Goal: Information Seeking & Learning: Understand process/instructions

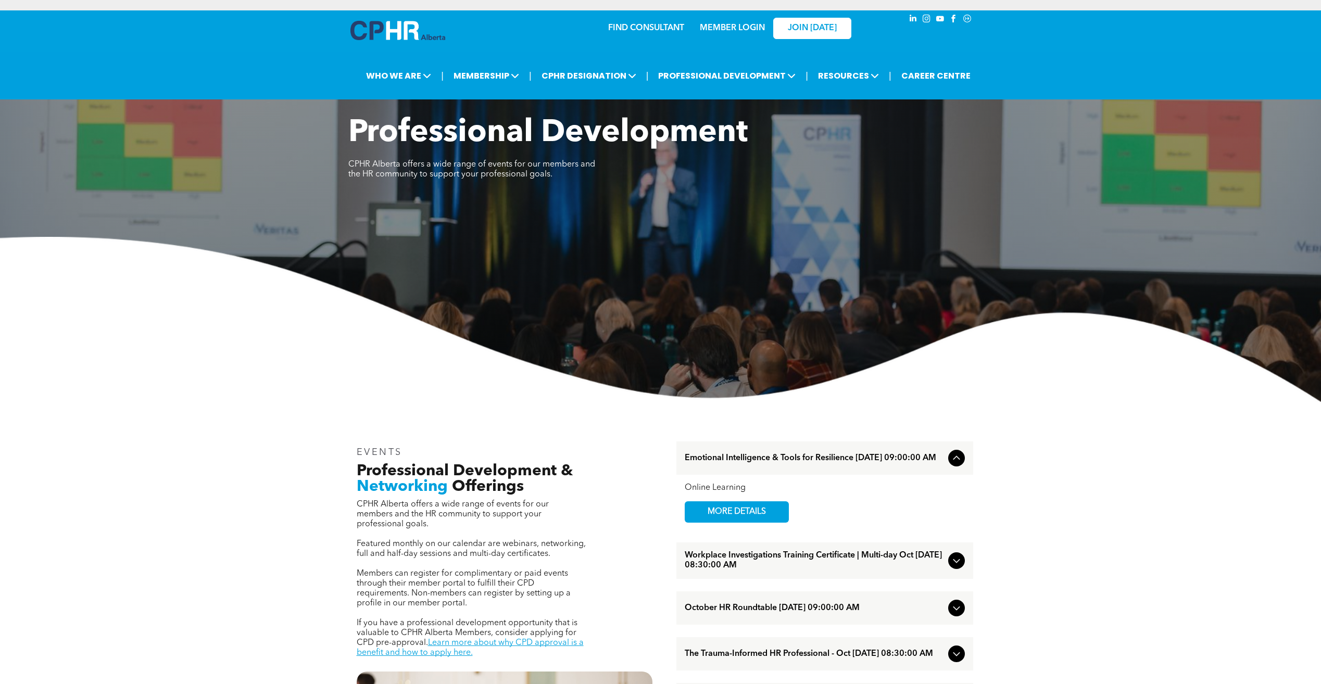
scroll to position [382, 0]
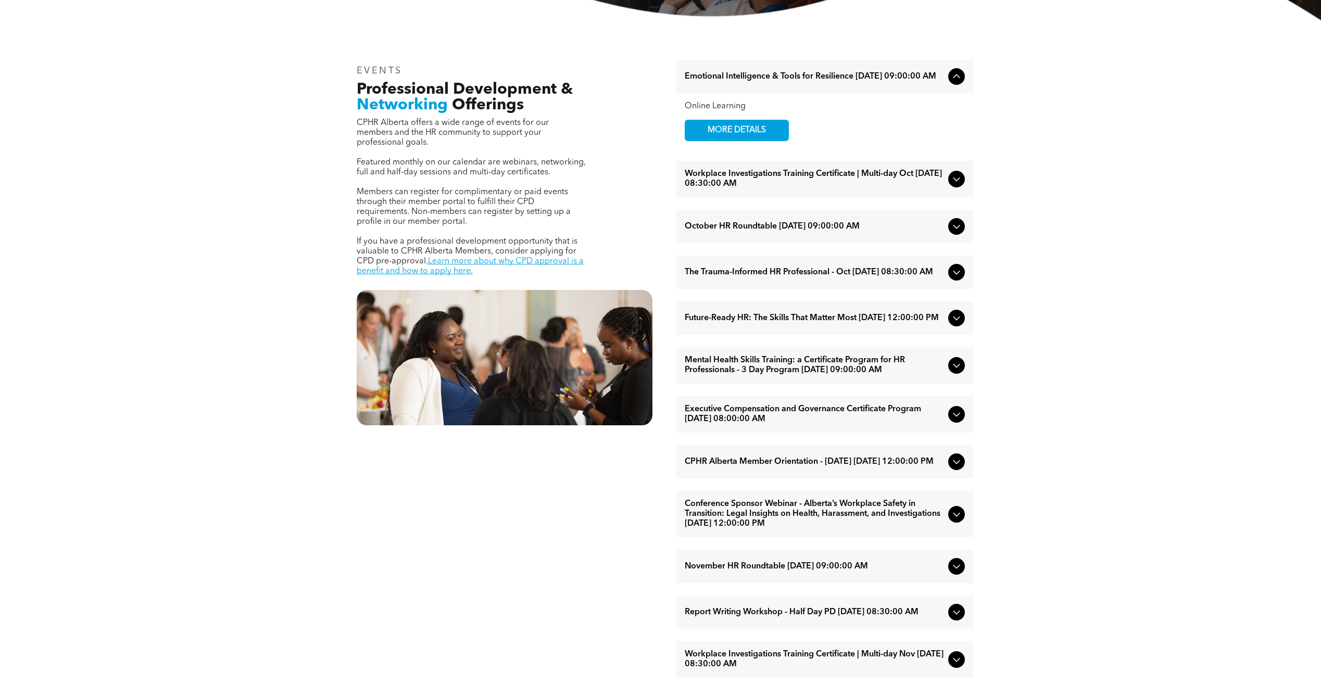
click at [951, 276] on icon at bounding box center [956, 272] width 12 height 12
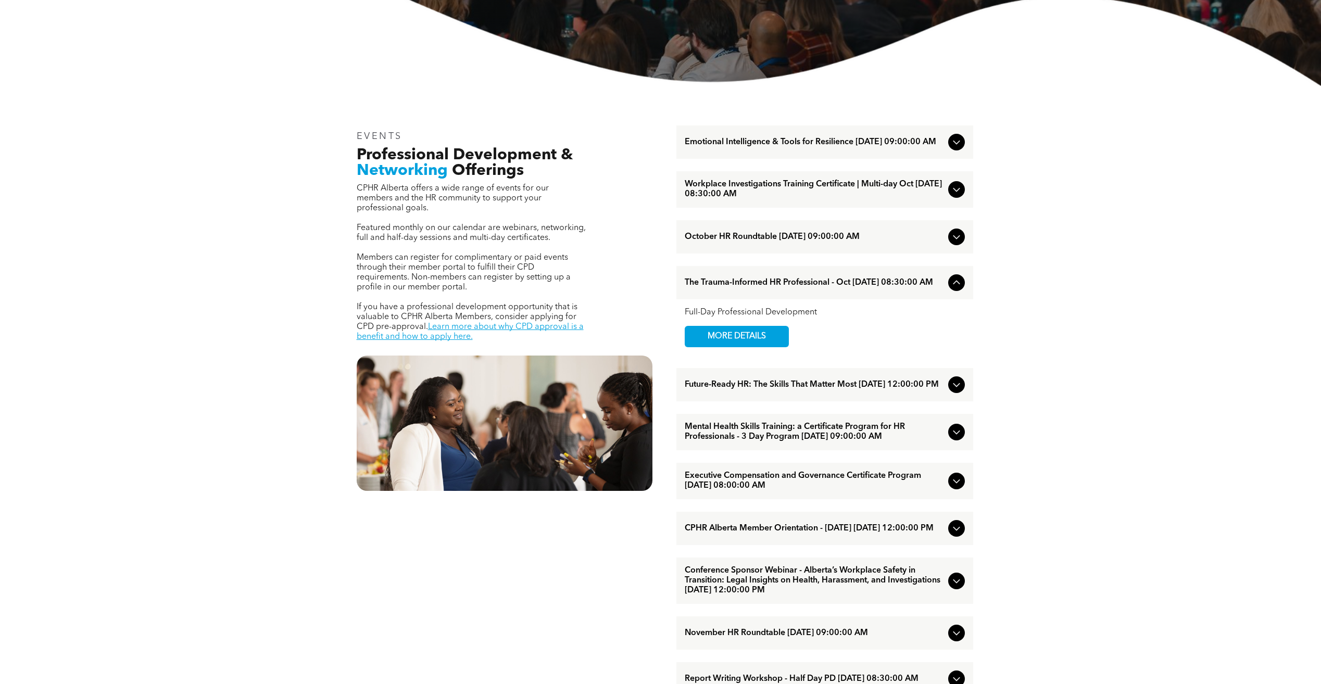
scroll to position [289, 0]
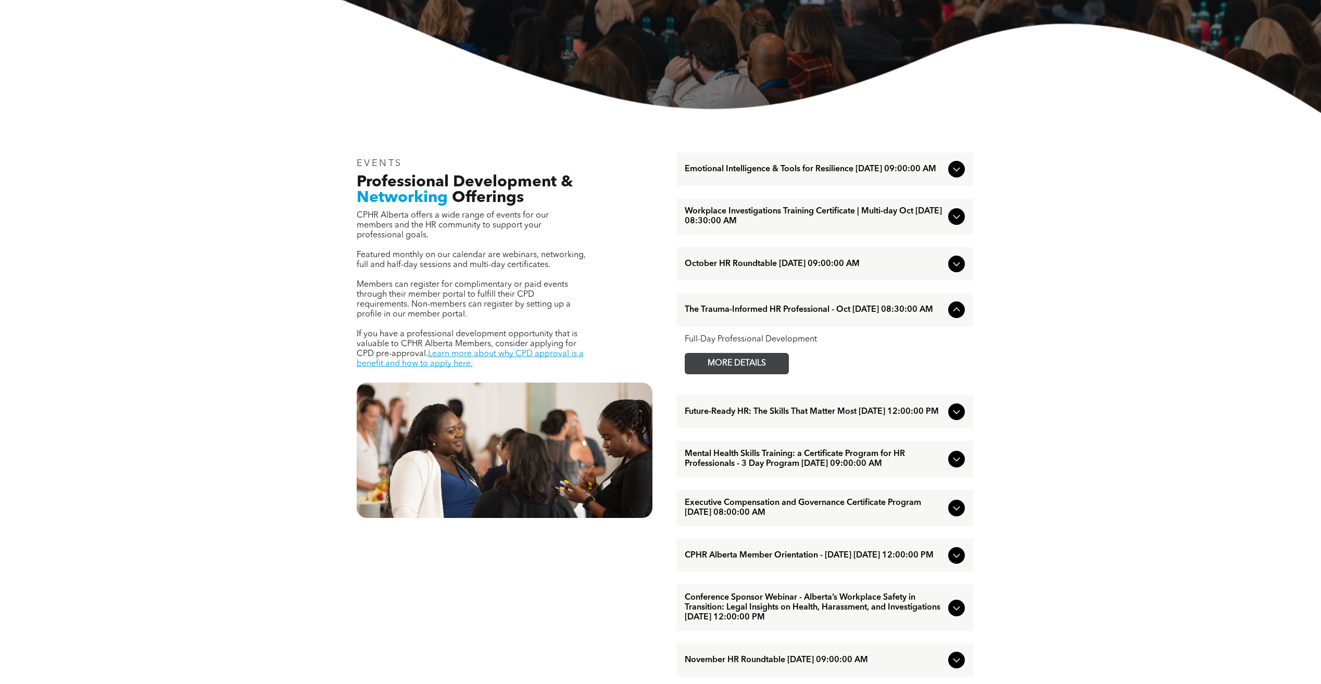
click at [735, 373] on span "MORE DETAILS" at bounding box center [737, 364] width 82 height 20
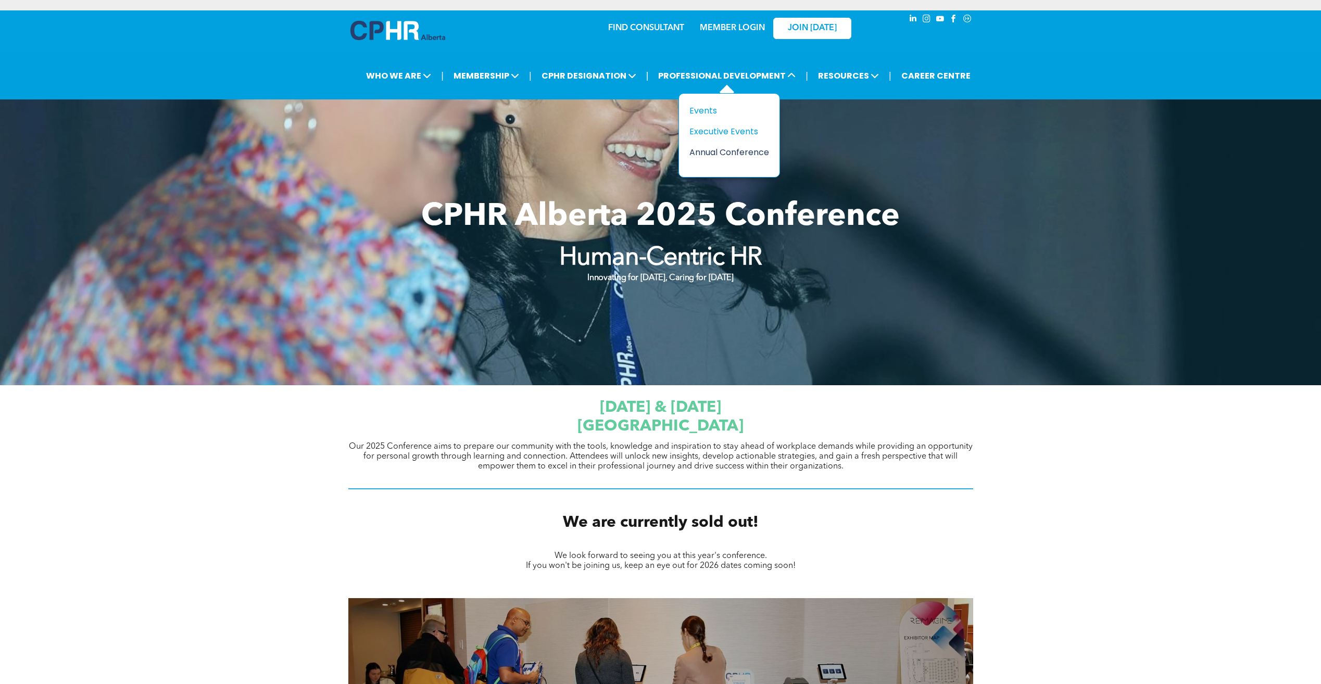
click at [720, 152] on div "Annual Conference" at bounding box center [725, 152] width 72 height 13
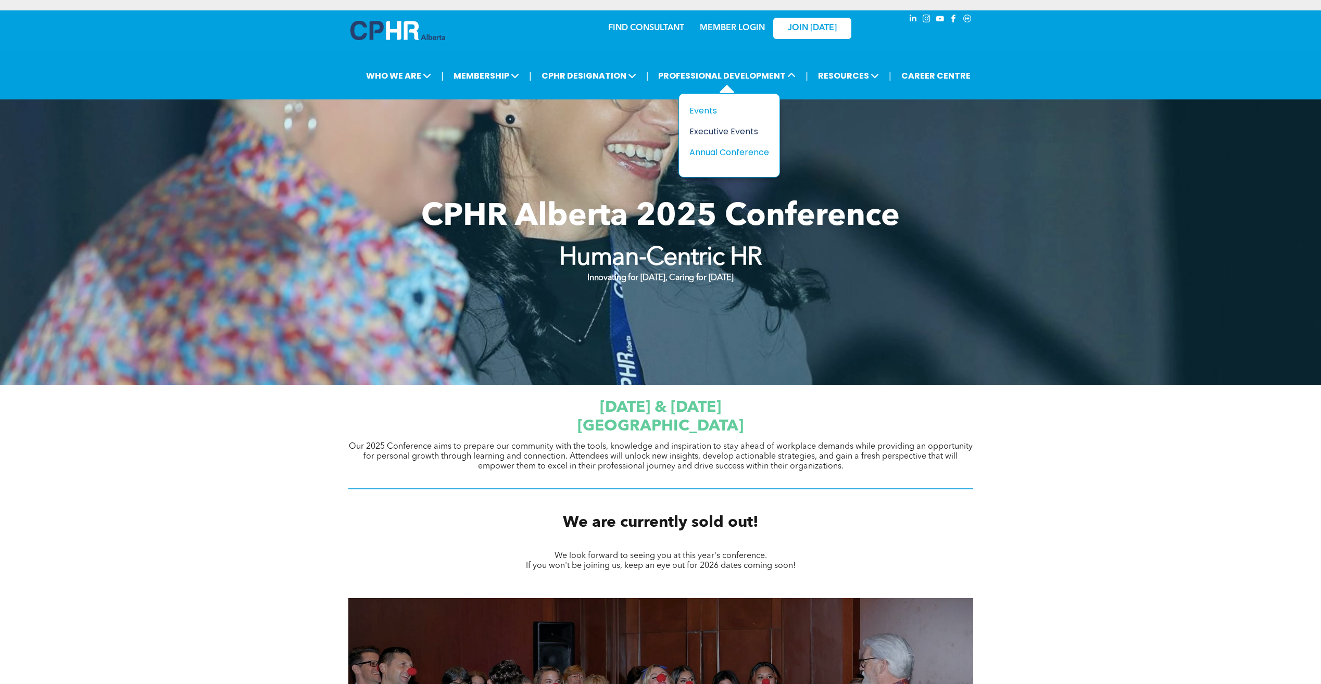
click at [748, 129] on div "Executive Events" at bounding box center [725, 131] width 72 height 13
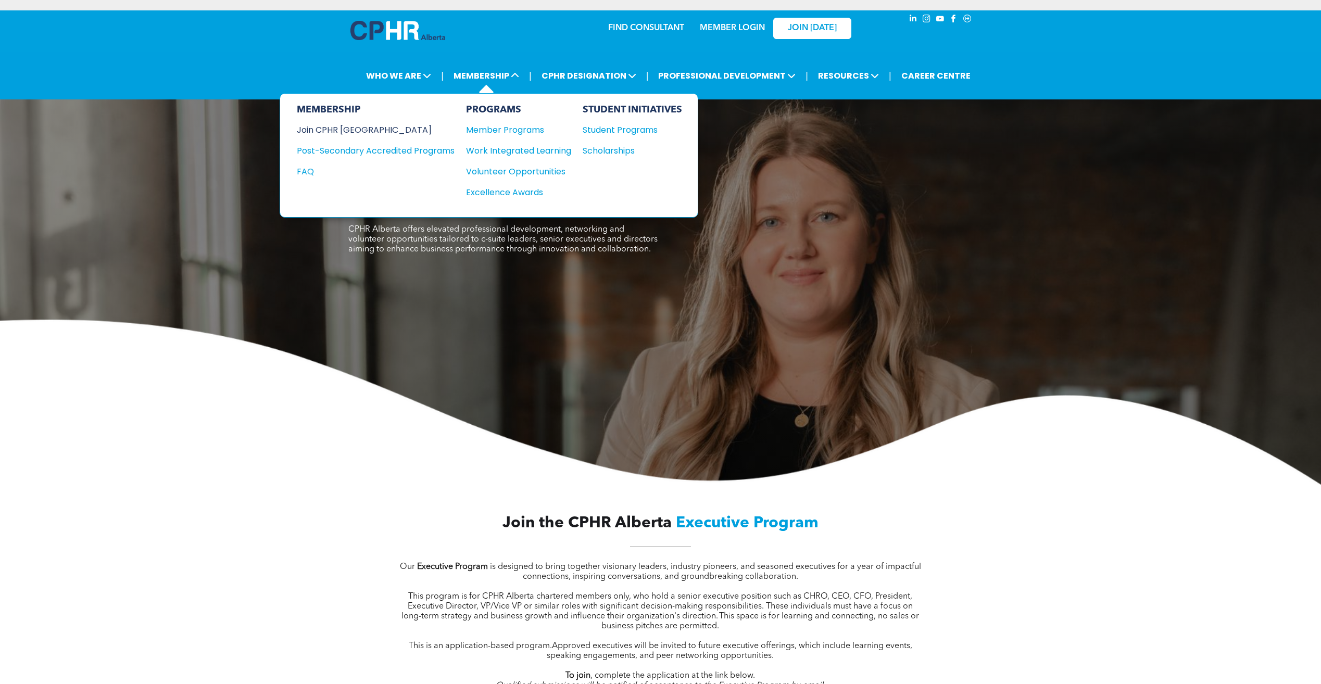
click at [351, 125] on div "Join CPHR [GEOGRAPHIC_DATA]" at bounding box center [368, 129] width 142 height 13
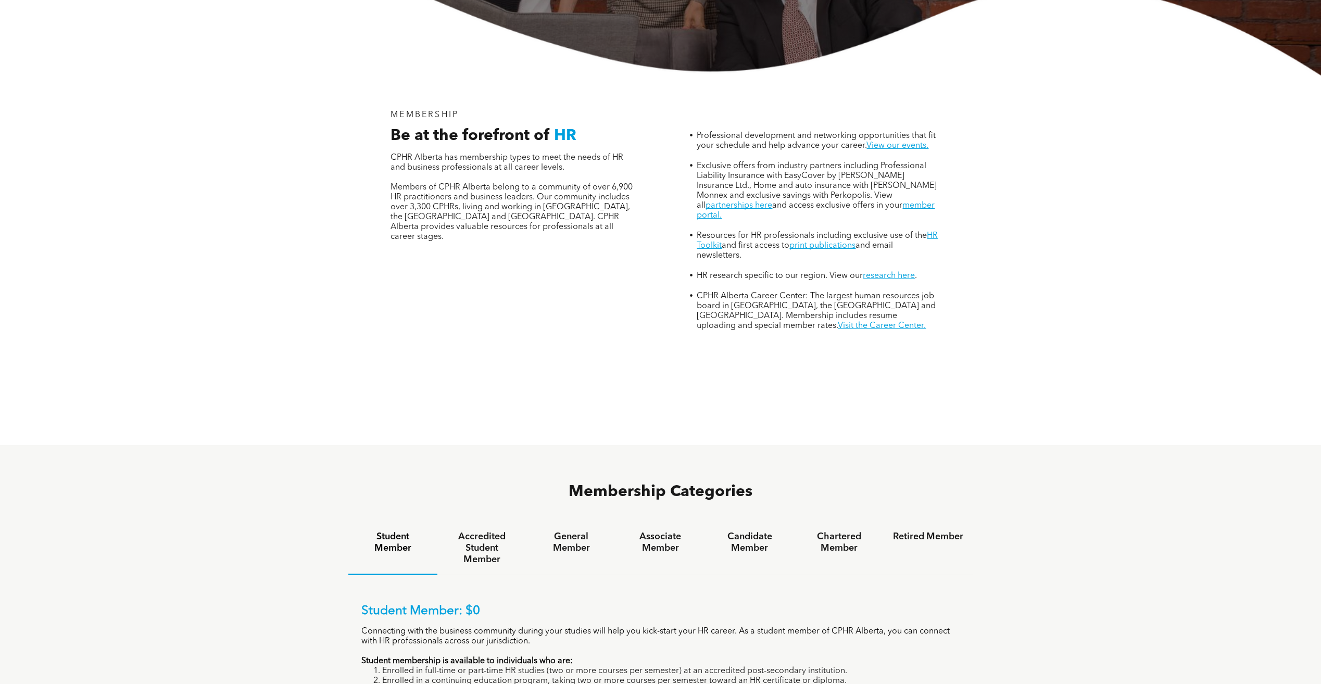
scroll to position [764, 0]
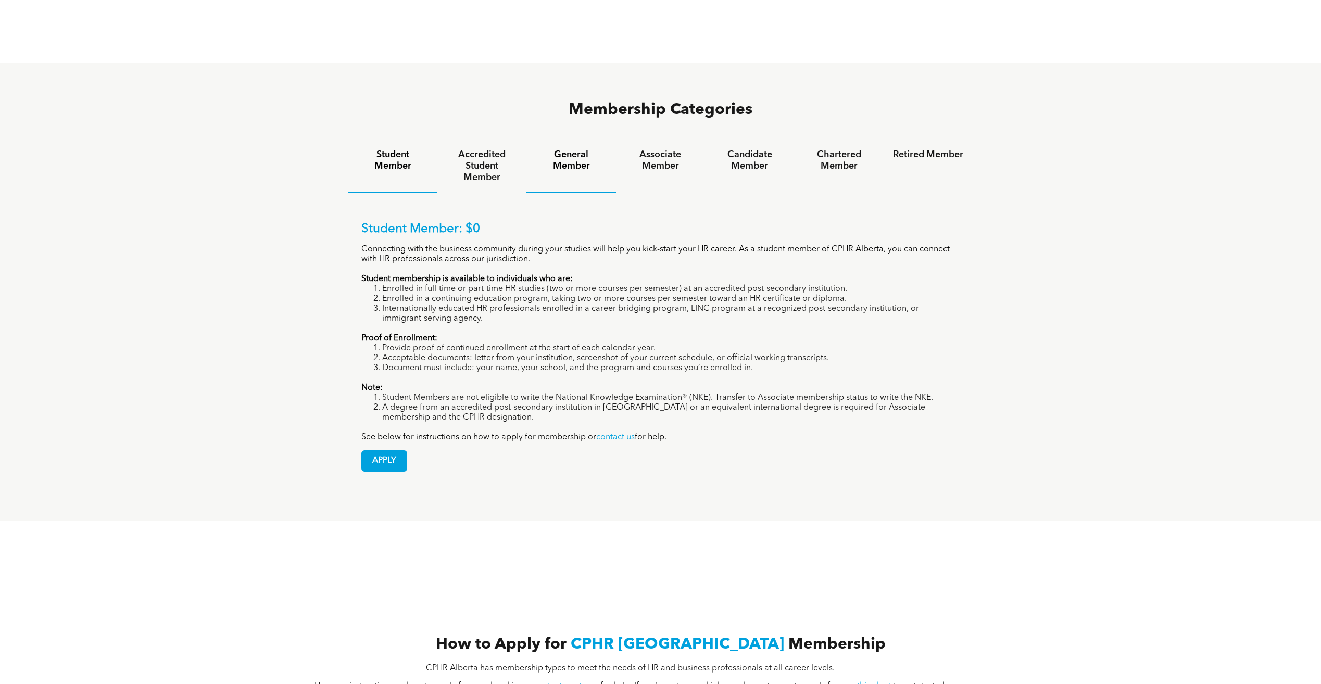
click at [565, 149] on h4 "General Member" at bounding box center [571, 160] width 70 height 23
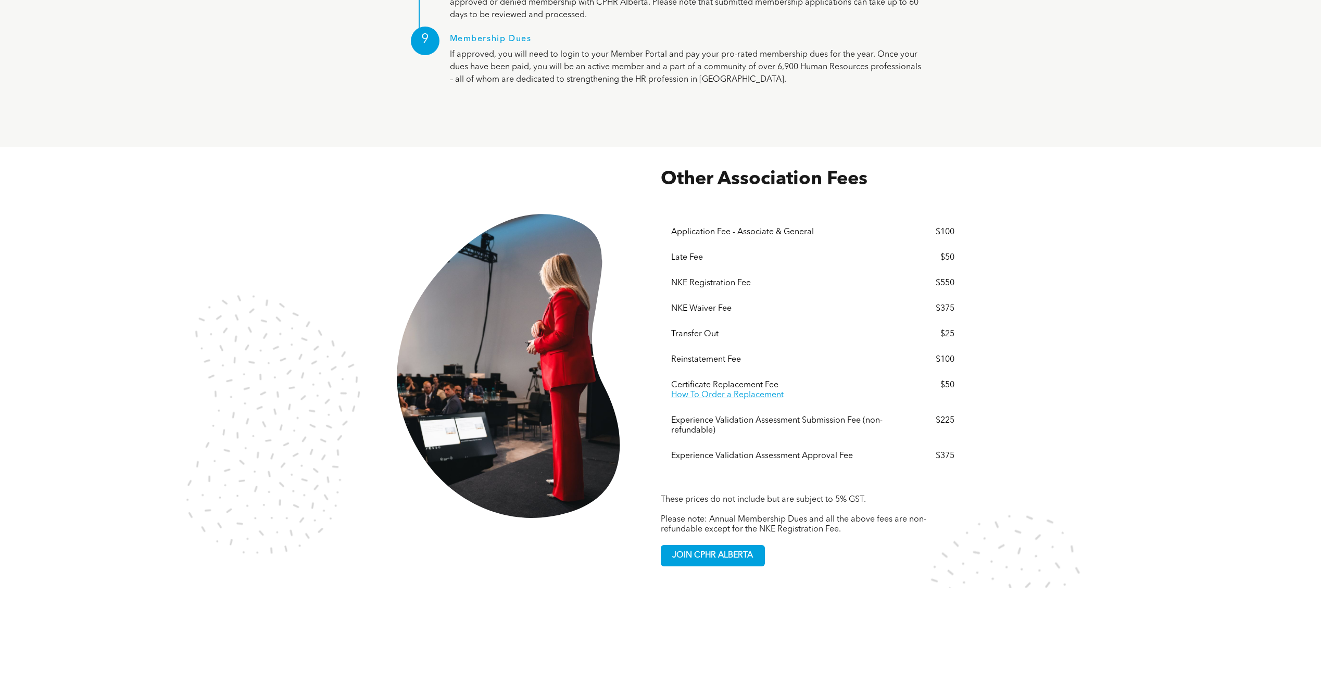
scroll to position [2215, 0]
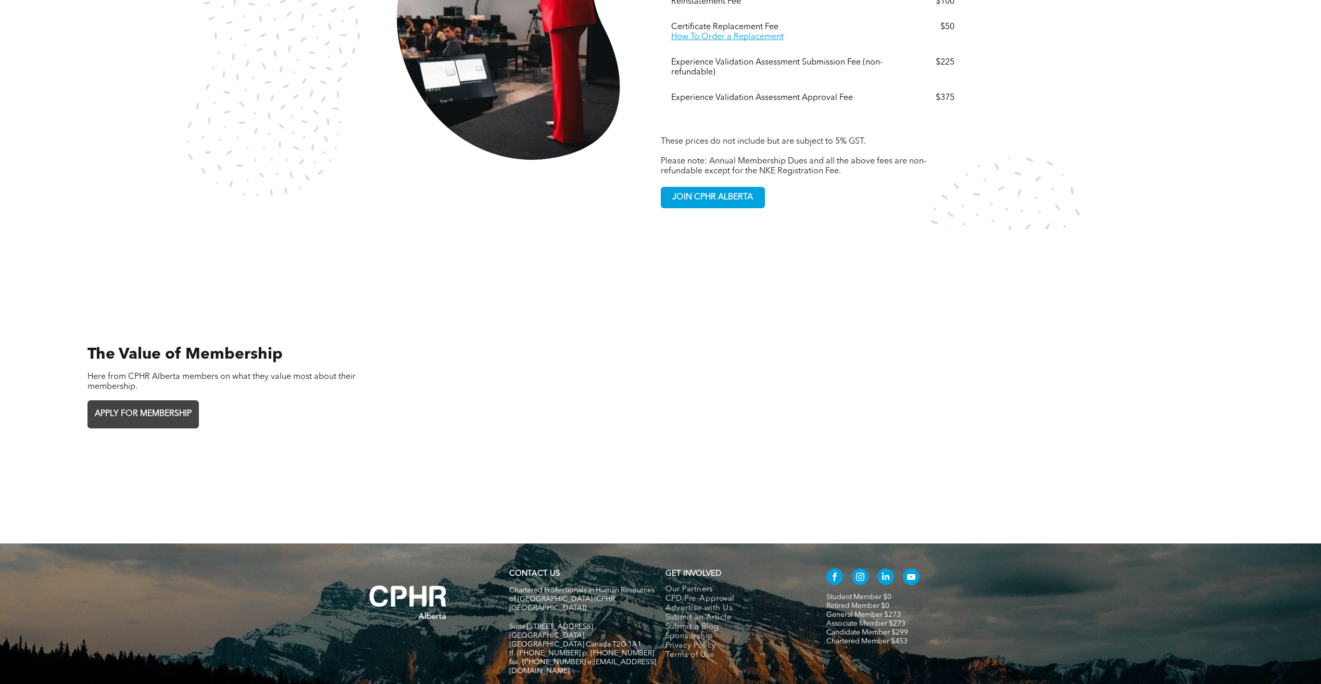
click at [166, 404] on span "APPLY FOR MEMBERSHIP" at bounding box center [143, 414] width 104 height 20
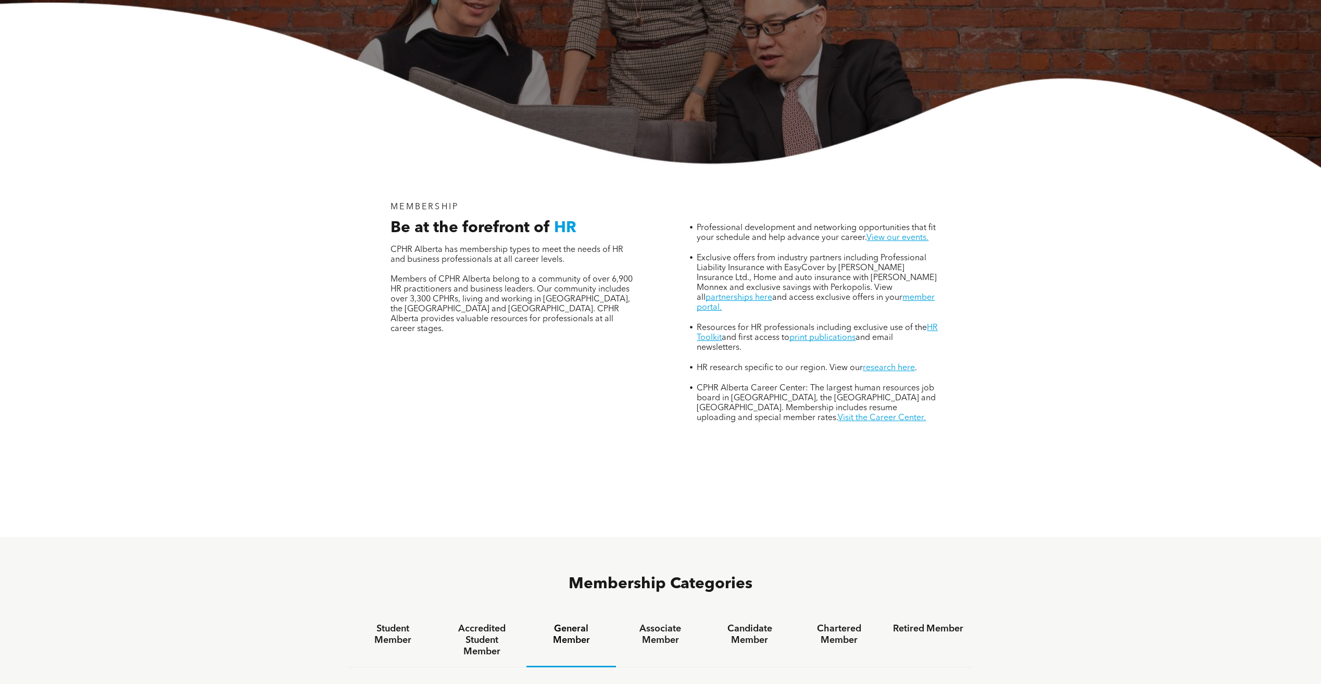
scroll to position [0, 0]
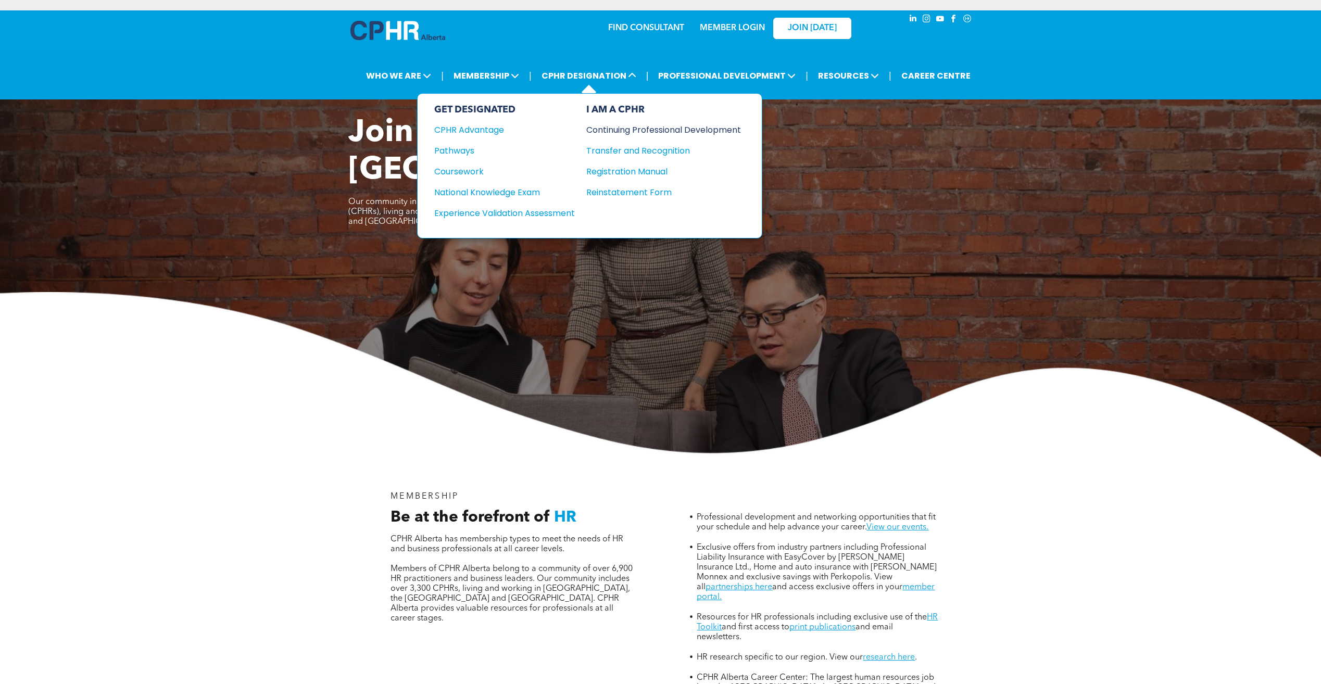
click at [643, 130] on div "Continuing Professional Development" at bounding box center [655, 129] width 139 height 13
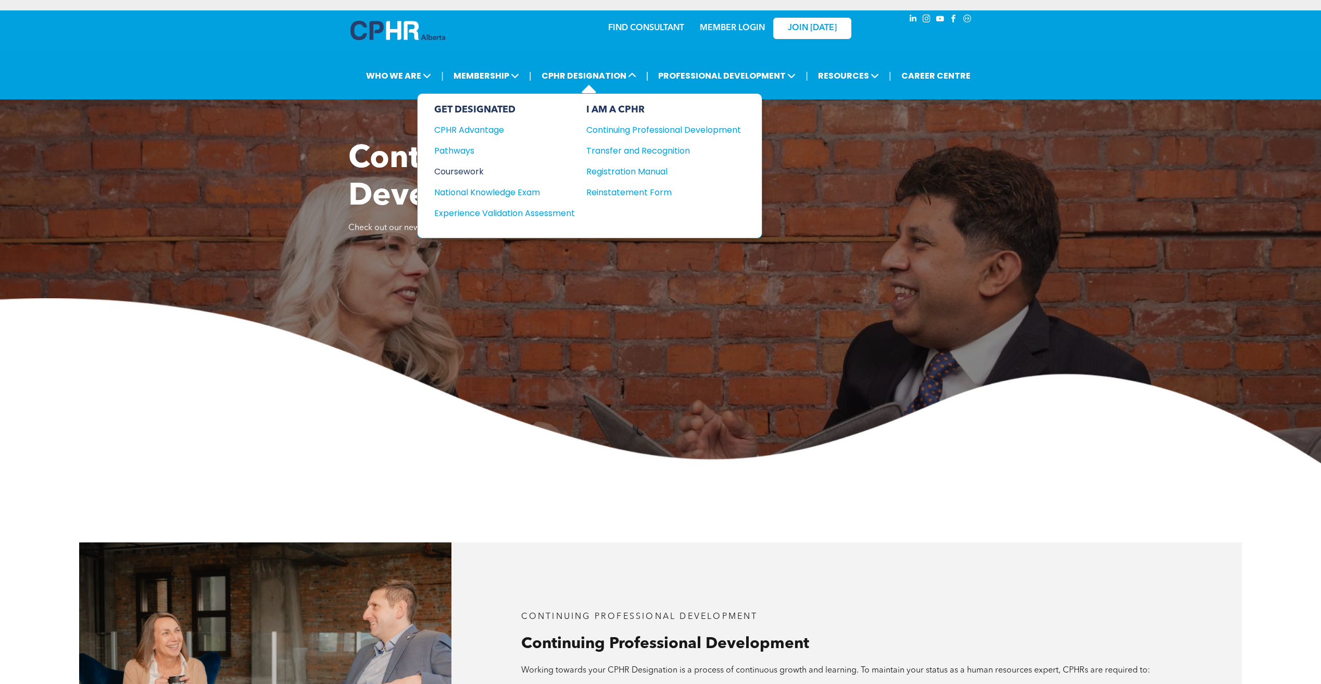
click at [455, 169] on div "Coursework" at bounding box center [497, 171] width 127 height 13
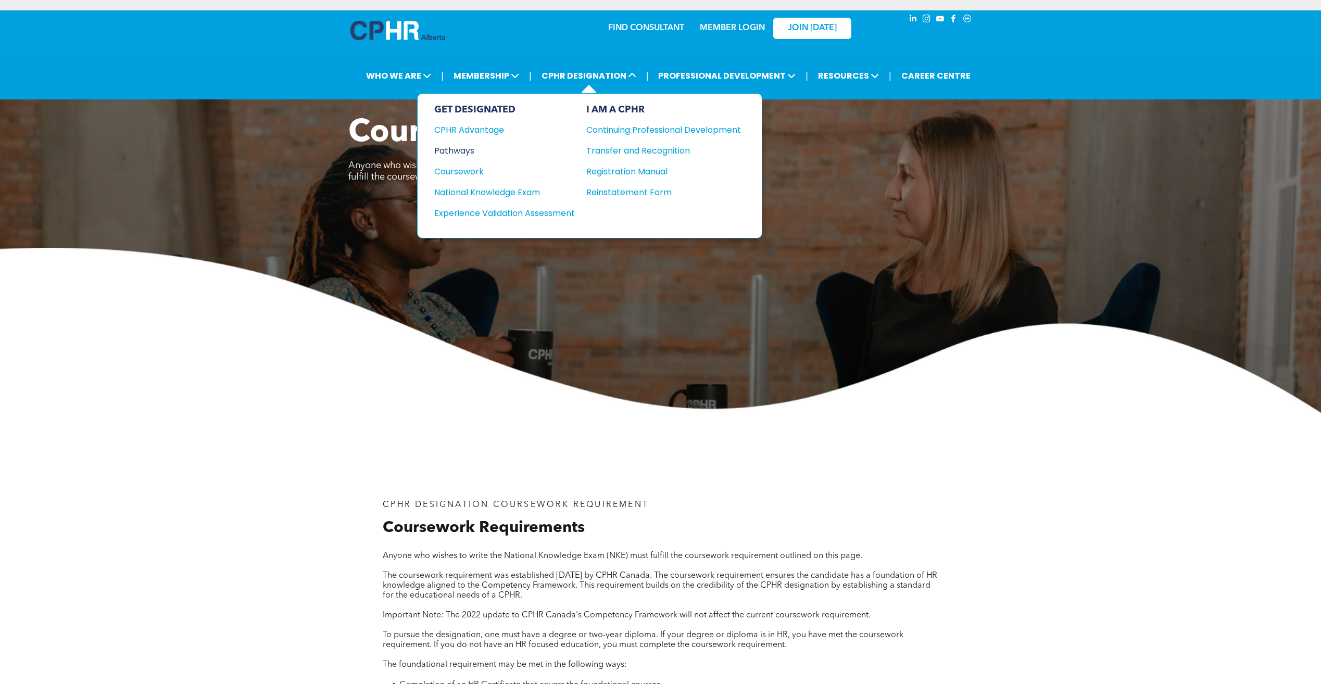
click at [468, 152] on div "Pathways" at bounding box center [497, 150] width 127 height 13
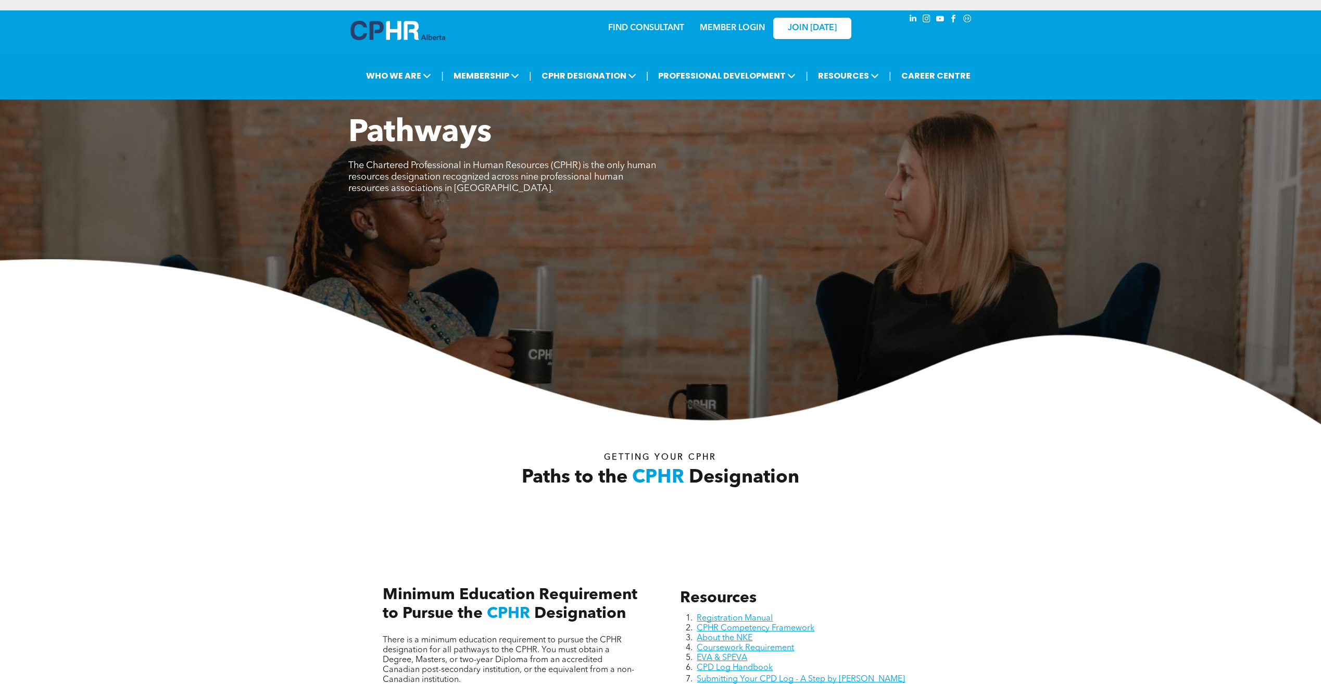
scroll to position [382, 0]
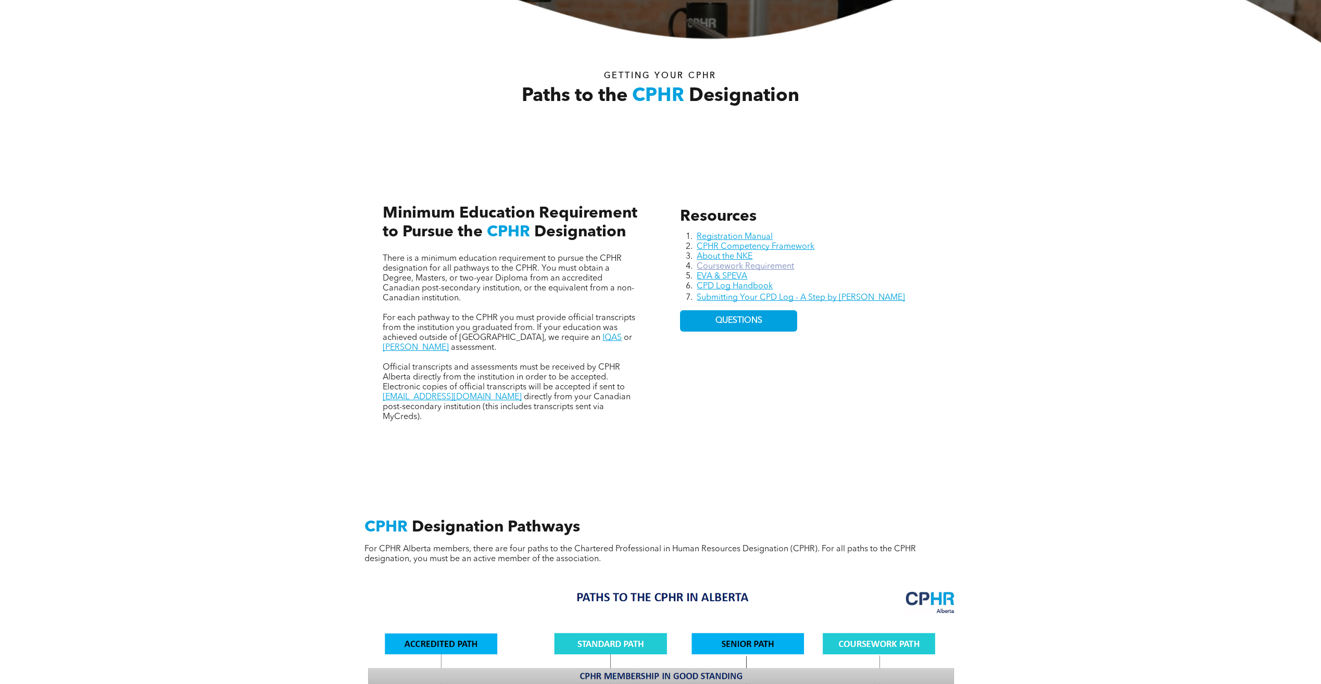
click at [785, 265] on link "Coursework Requirement" at bounding box center [745, 266] width 97 height 8
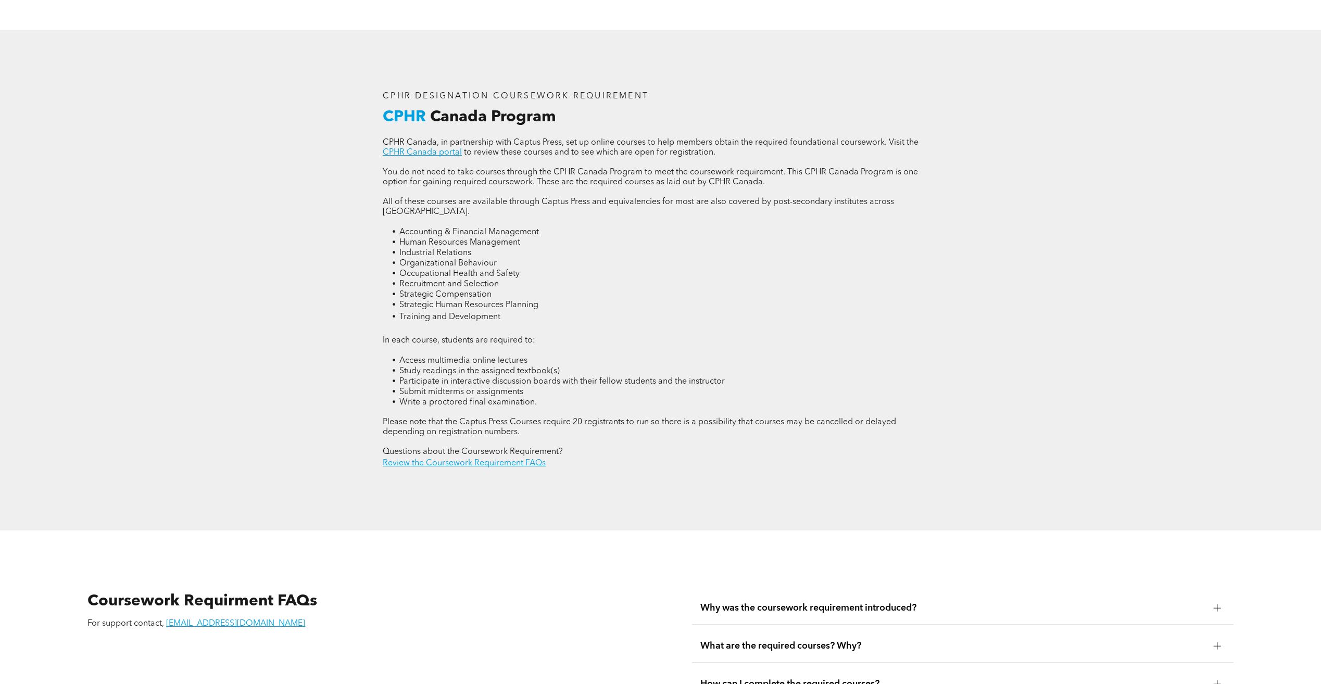
scroll to position [1909, 0]
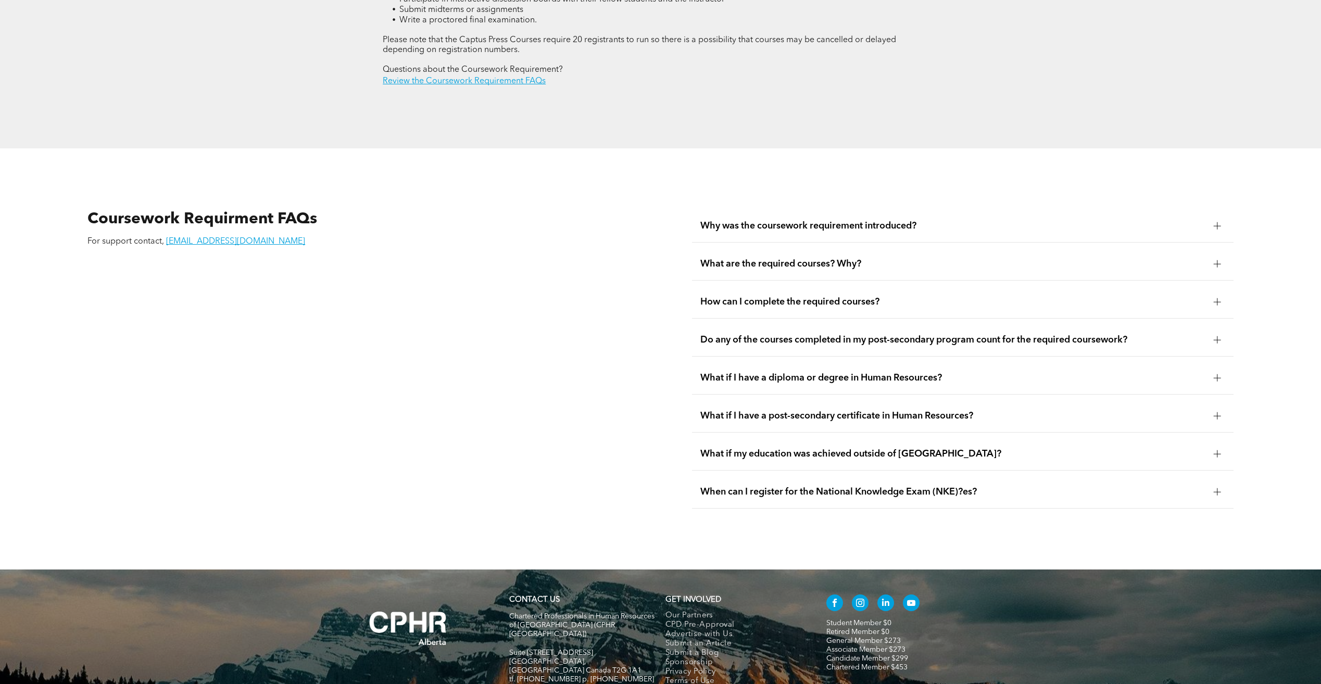
drag, startPoint x: 847, startPoint y: 247, endPoint x: 896, endPoint y: 247, distance: 48.4
click at [848, 258] on span "What are the required courses? Why?" at bounding box center [952, 263] width 505 height 11
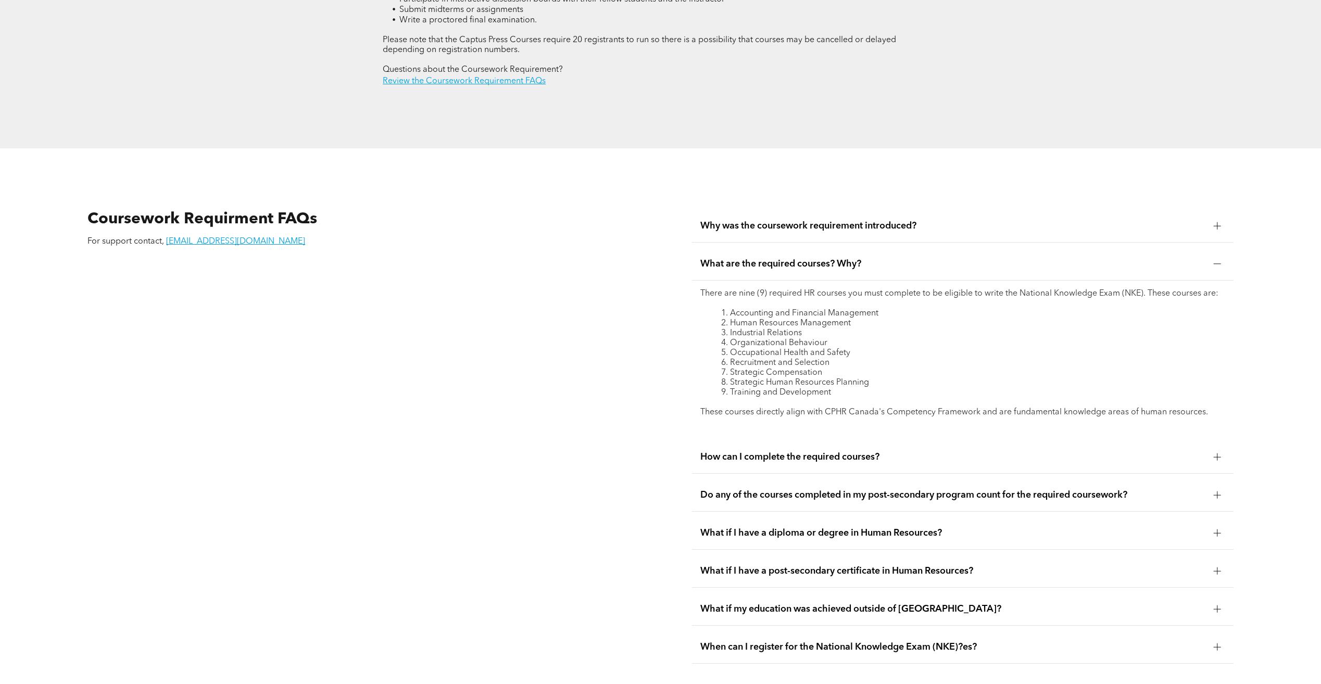
click at [816, 220] on span "Why was the coursework requirement introduced?" at bounding box center [952, 225] width 505 height 11
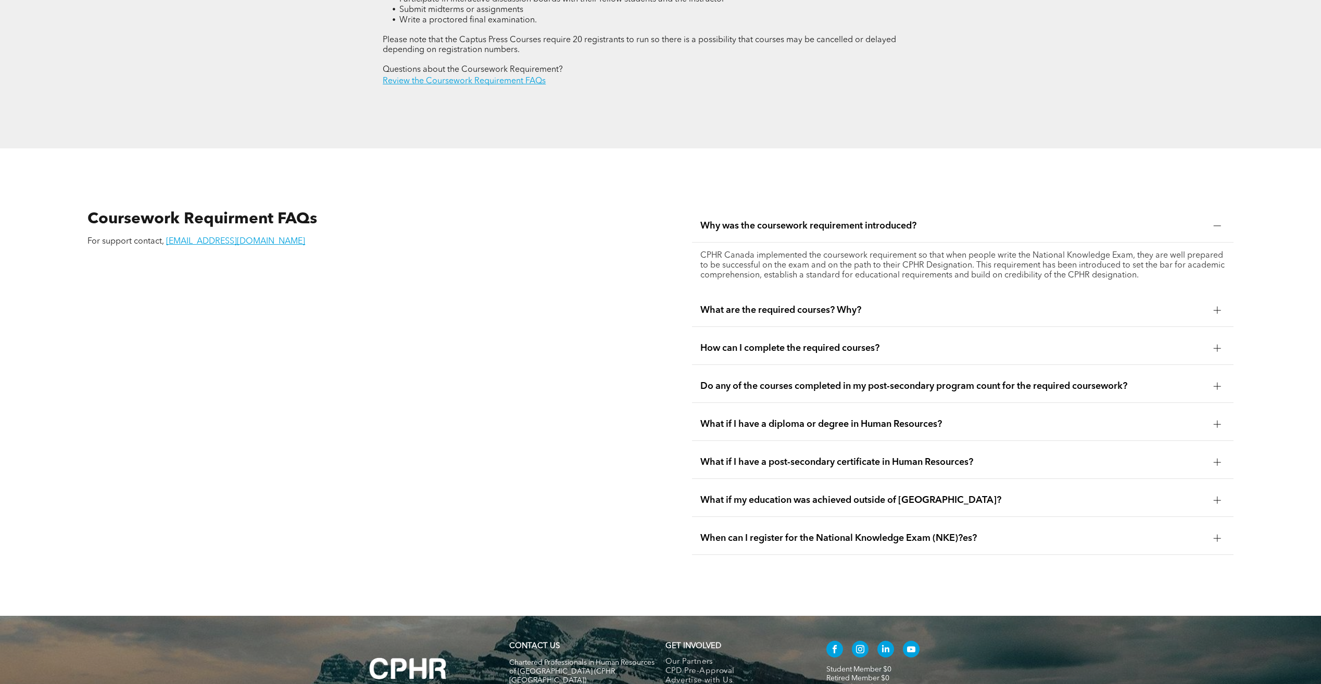
click at [743, 343] on span "How can I complete the required courses?" at bounding box center [952, 348] width 505 height 11
